Goal: Find contact information

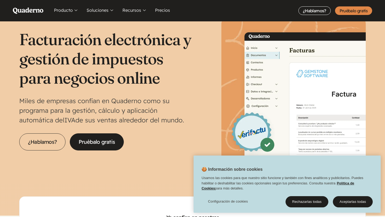
scroll to position [21, 0]
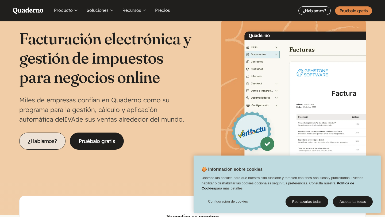
click at [40, 143] on link "¿Hablamos?" at bounding box center [42, 140] width 46 height 17
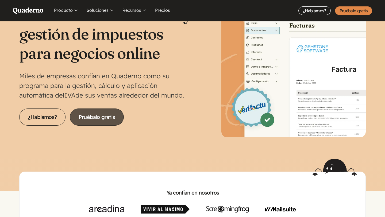
scroll to position [65, 0]
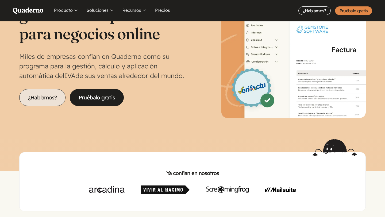
click at [57, 104] on link "¿Hablamos?" at bounding box center [42, 97] width 46 height 17
